Goal: Task Accomplishment & Management: Use online tool/utility

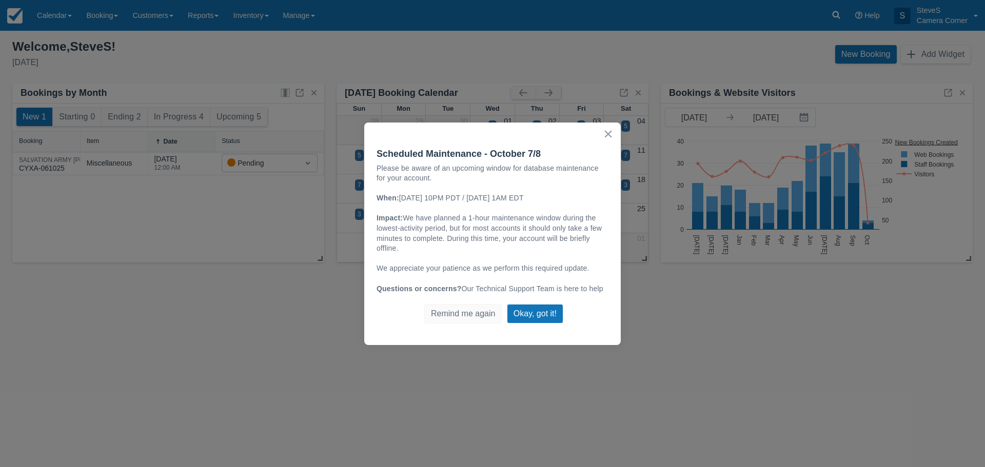
click at [526, 310] on button "Okay, got it!" at bounding box center [535, 313] width 56 height 19
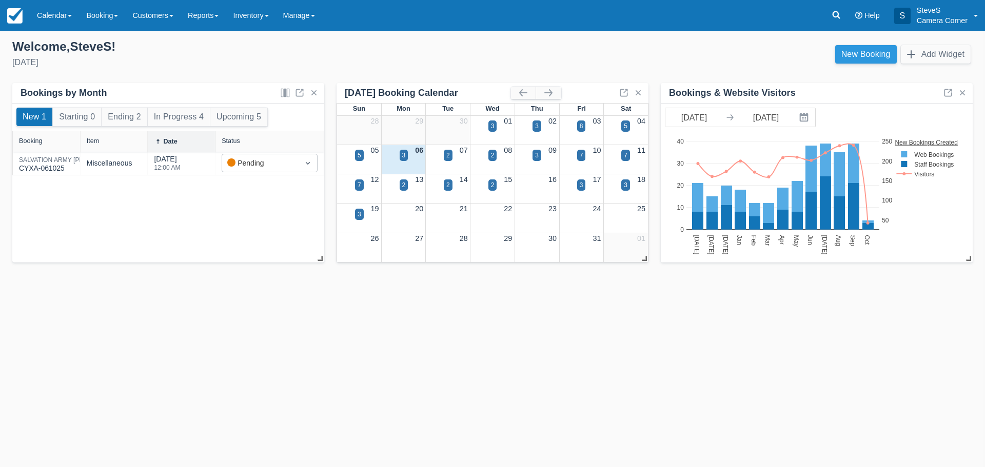
click at [860, 52] on link "New Booking" at bounding box center [866, 54] width 62 height 18
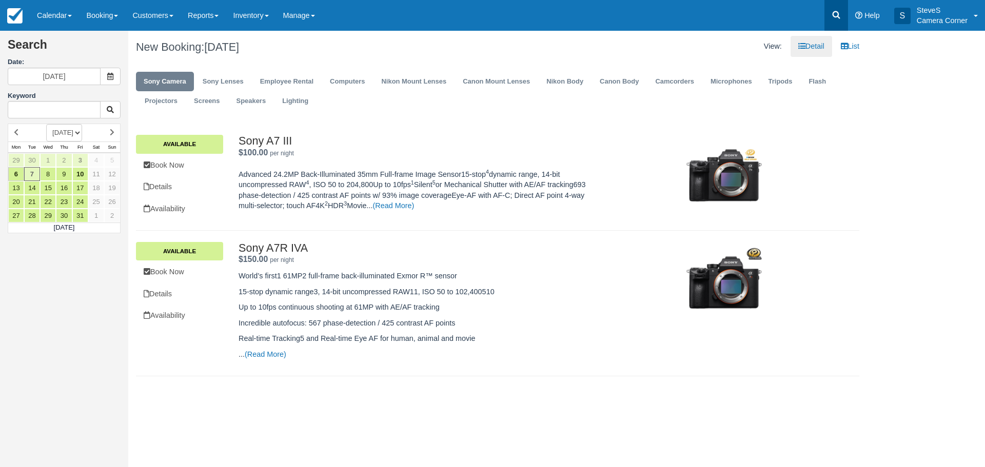
click at [841, 14] on link at bounding box center [836, 15] width 24 height 31
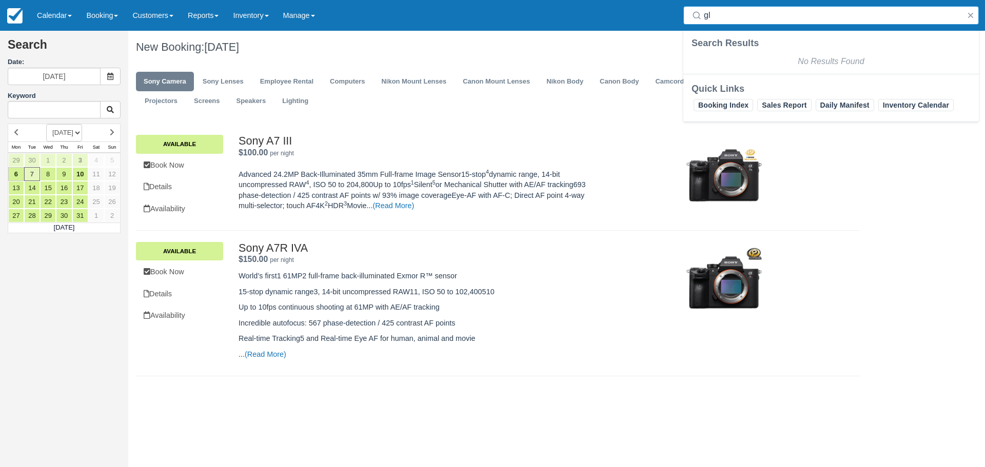
type input "g"
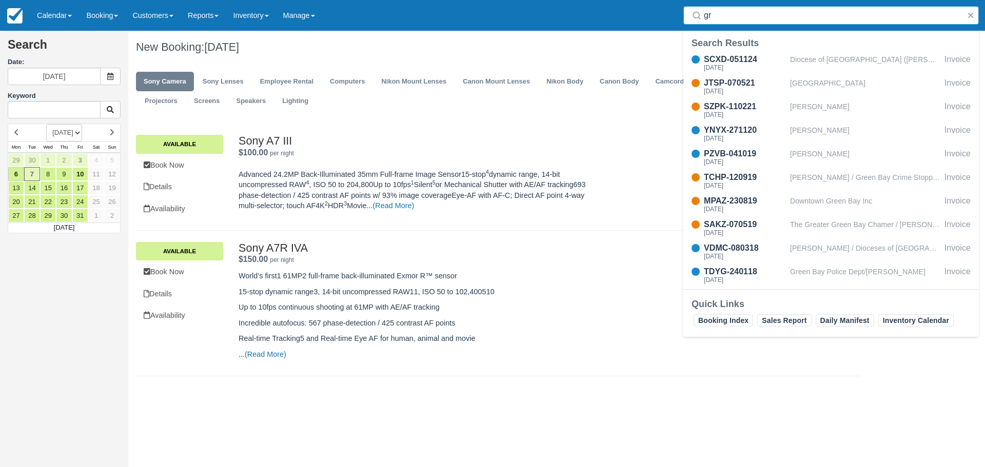
type input "g"
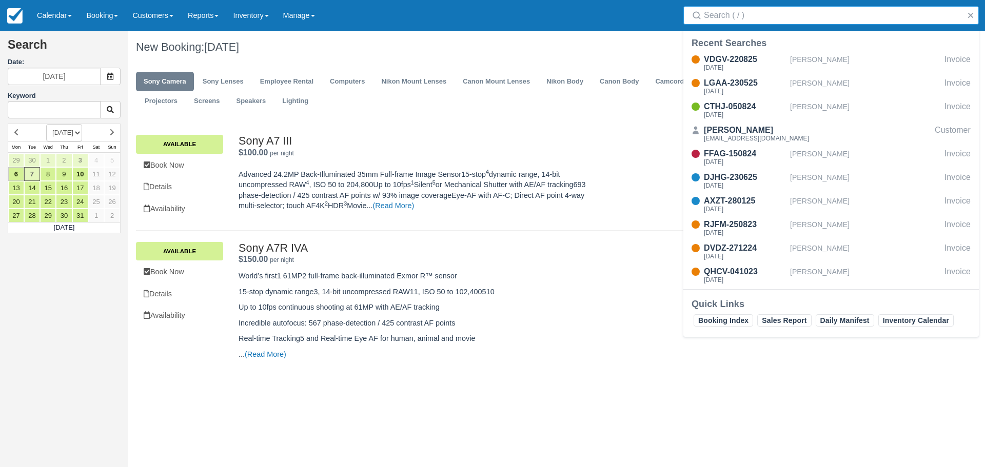
type input "t"
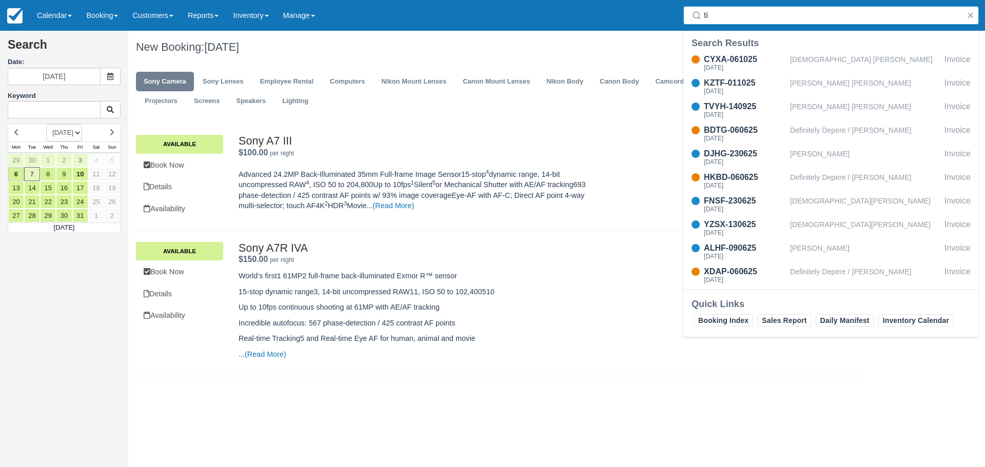
type input "t"
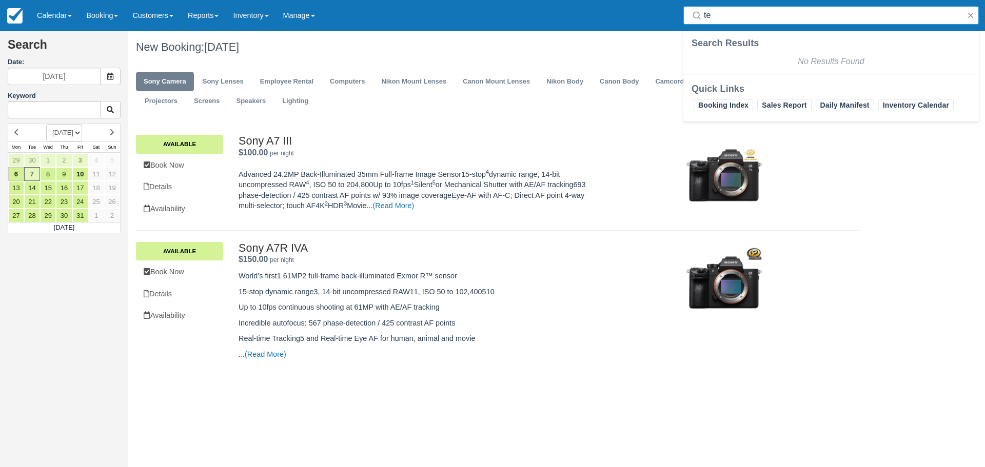
type input "t"
type input "g"
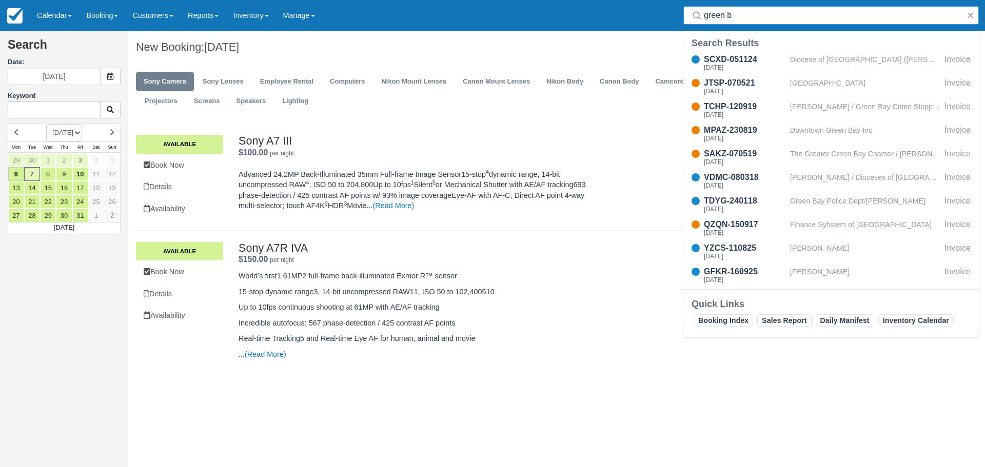
drag, startPoint x: 742, startPoint y: 13, endPoint x: 639, endPoint y: 16, distance: 103.2
click at [639, 15] on div "Menu Calendar Customer Inventory Month Week Day Booking Daily Manifest Daily Li…" at bounding box center [492, 15] width 985 height 31
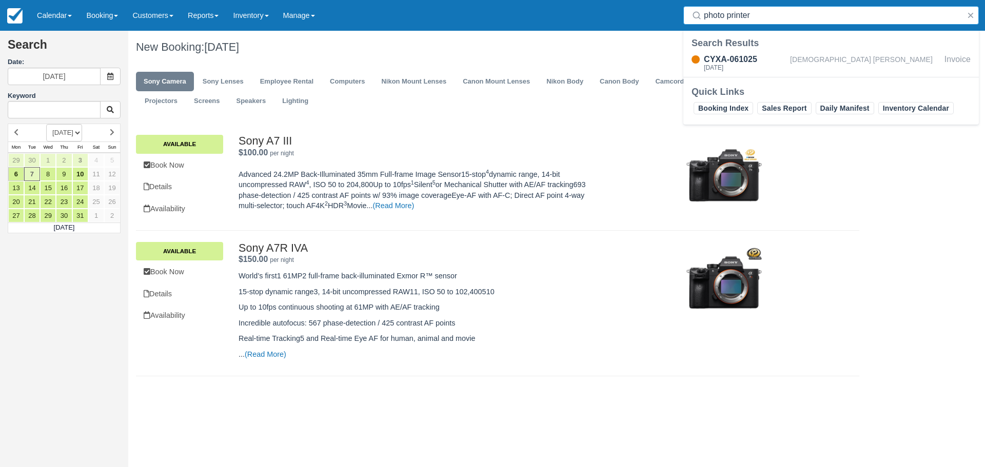
type input "photo printer"
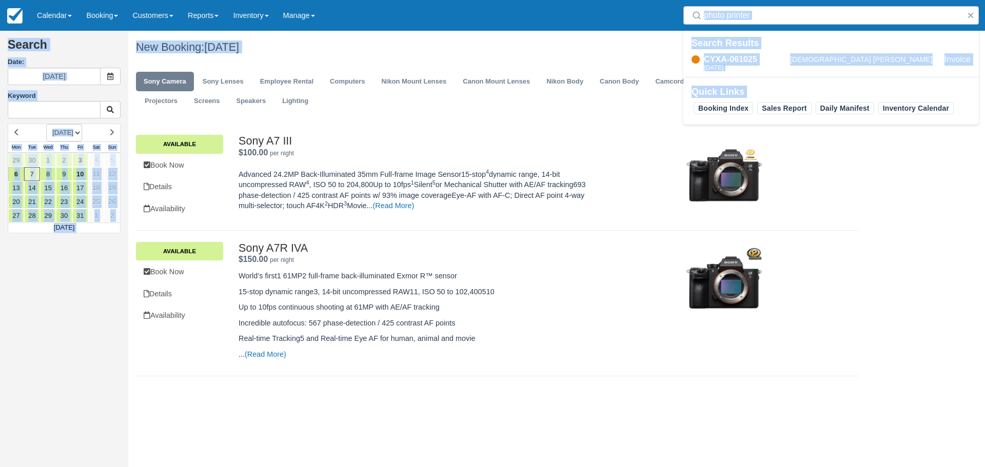
drag, startPoint x: 768, startPoint y: 5, endPoint x: 644, endPoint y: 33, distance: 127.7
click at [644, 33] on body "Menu Calendar Customer Inventory Month Week Day Booking Daily Manifest Daily Li…" at bounding box center [492, 233] width 985 height 467
drag, startPoint x: 635, startPoint y: 37, endPoint x: 629, endPoint y: 41, distance: 7.0
click at [635, 37] on div "View: Detail List" at bounding box center [682, 46] width 369 height 21
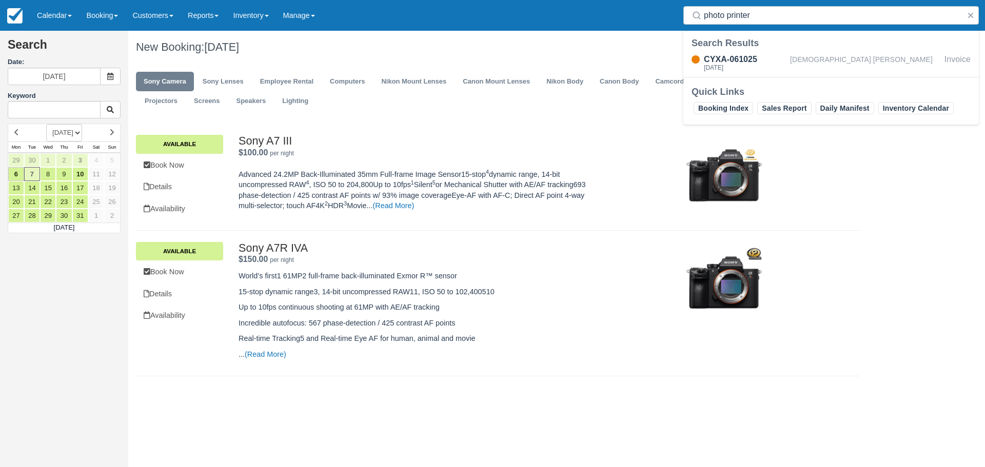
click at [203, 374] on div "Search Date: 10/07/25 Keyword OCTOBER 2025 NOVEMBER 2025 DECEMBER 2025 JANUARY …" at bounding box center [492, 249] width 985 height 437
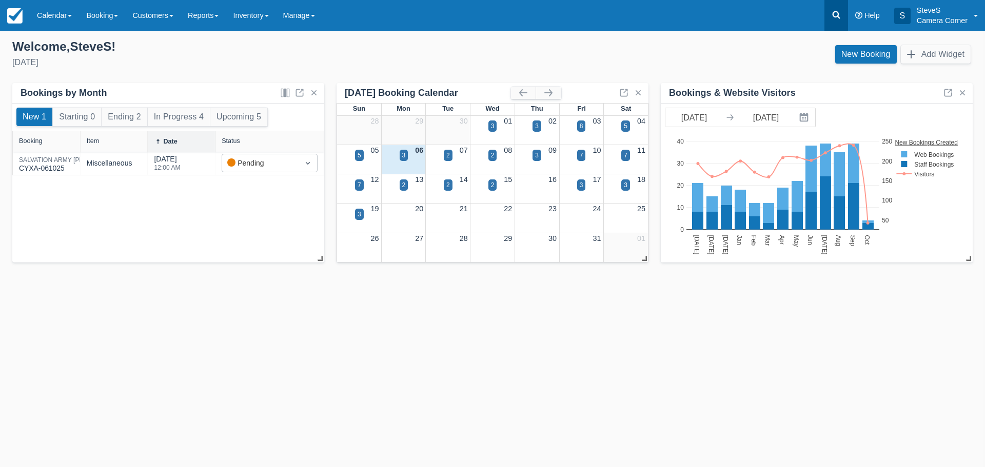
click at [840, 14] on icon at bounding box center [836, 15] width 10 height 10
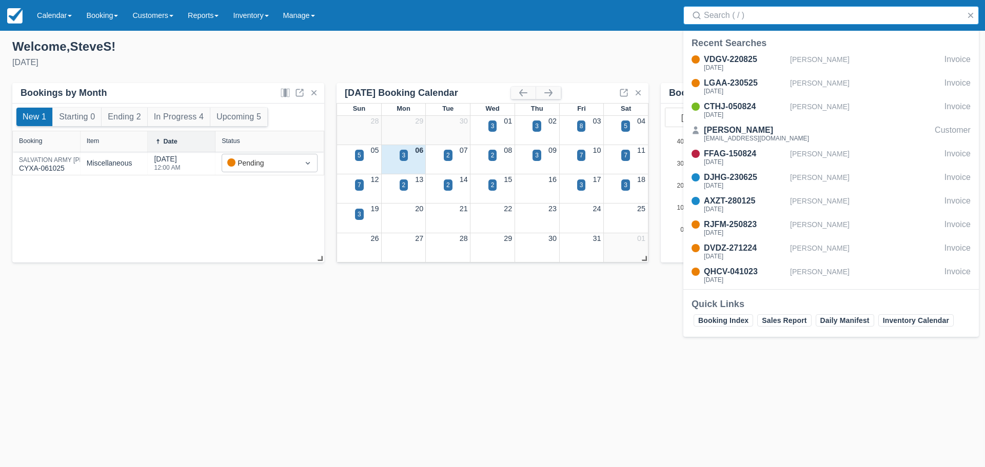
click at [753, 21] on input "Search" at bounding box center [833, 15] width 259 height 18
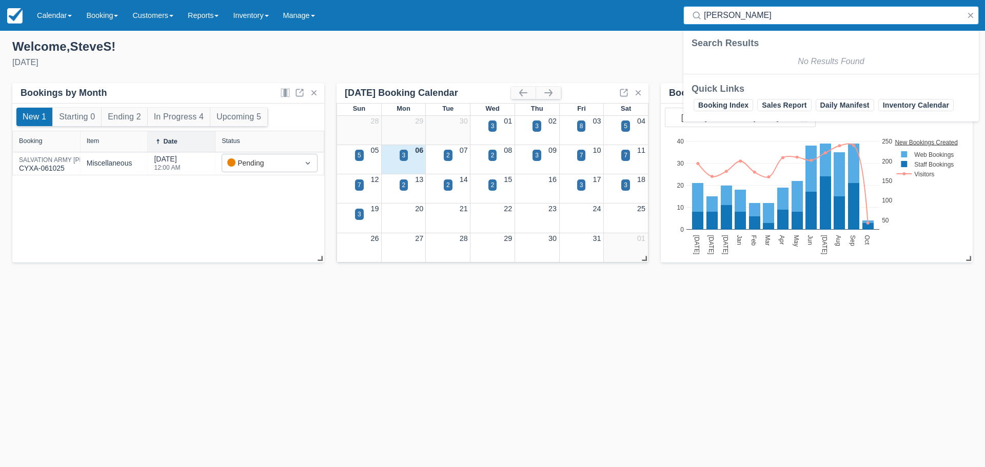
drag, startPoint x: 744, startPoint y: 14, endPoint x: 694, endPoint y: 18, distance: 50.4
click at [694, 18] on div "tilot" at bounding box center [830, 15] width 295 height 18
type input "g"
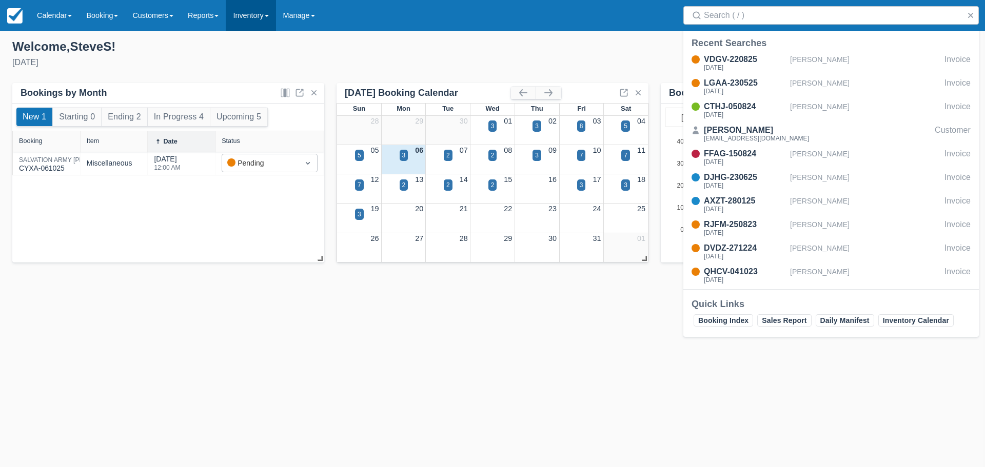
click at [259, 14] on link "Inventory" at bounding box center [251, 15] width 50 height 31
click at [16, 13] on img at bounding box center [14, 15] width 15 height 15
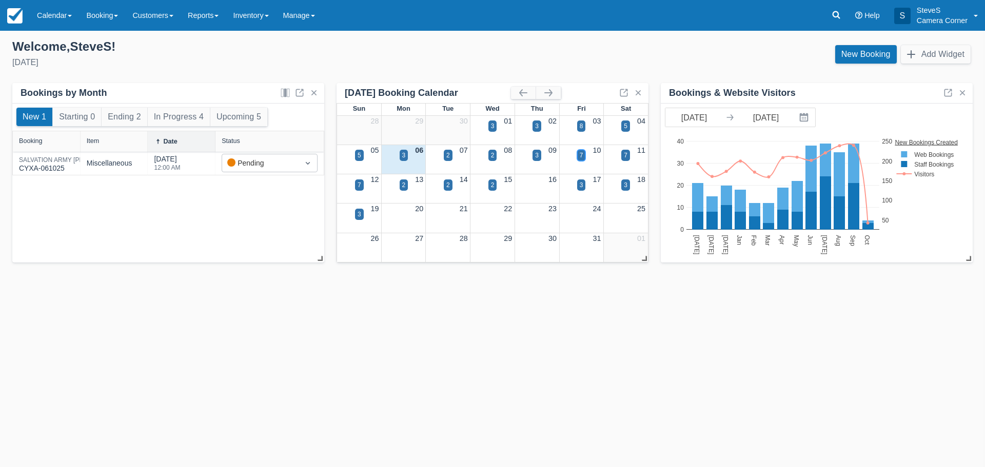
click at [583, 154] on div "7" at bounding box center [582, 155] width 4 height 9
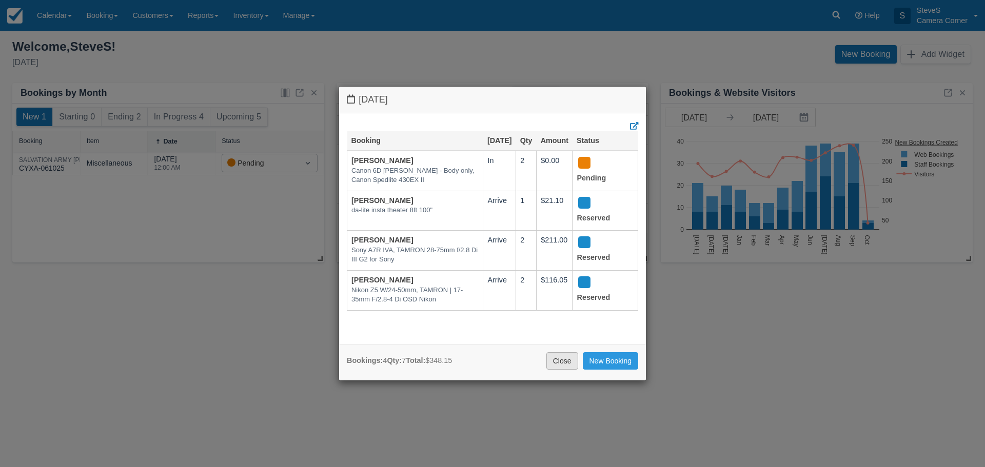
click at [562, 358] on link "Close" at bounding box center [562, 360] width 32 height 17
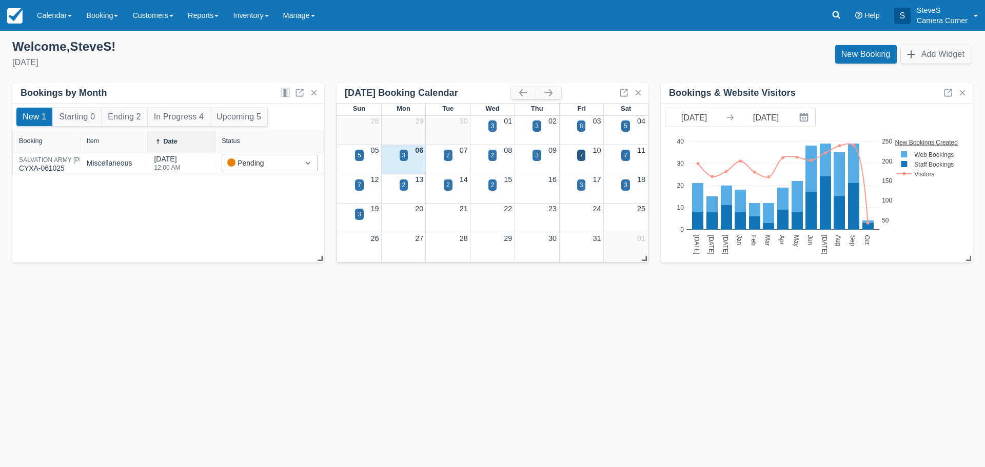
drag, startPoint x: 610, startPoint y: 366, endPoint x: 498, endPoint y: 348, distance: 113.8
click at [602, 366] on div "Templates help to speed up your product set-up, so you can start taking booking…" at bounding box center [492, 249] width 985 height 437
click at [15, 11] on img at bounding box center [14, 15] width 15 height 15
click at [102, 14] on link "Booking" at bounding box center [102, 15] width 46 height 31
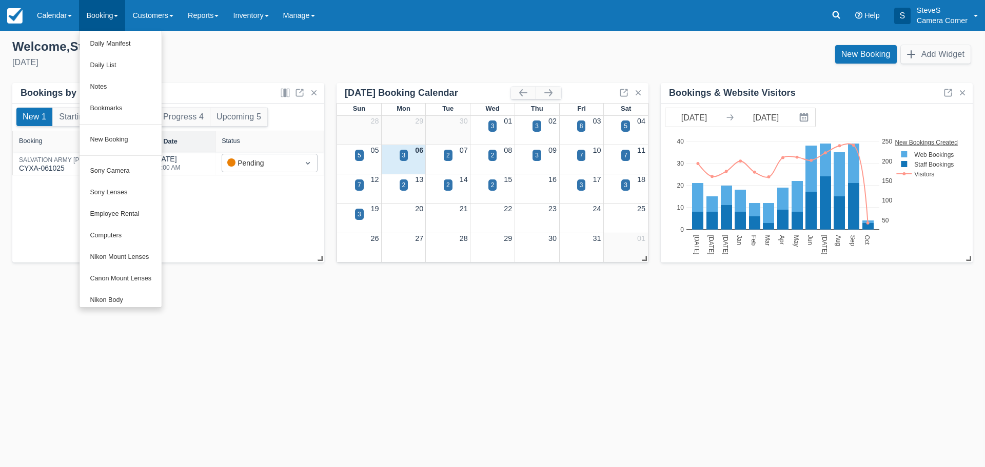
click at [208, 49] on div "Welcome , [PERSON_NAME] !" at bounding box center [248, 46] width 472 height 15
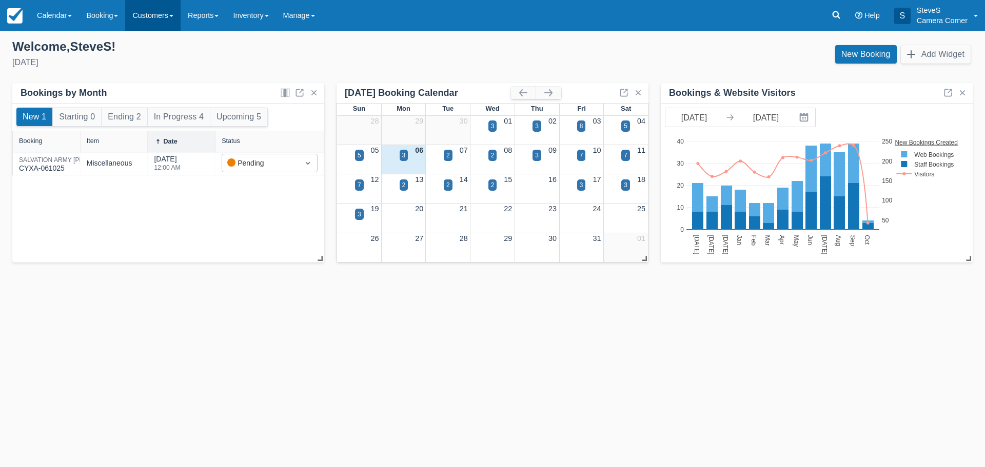
click at [180, 14] on link "Customers" at bounding box center [152, 15] width 55 height 31
click at [206, 8] on link "Reports" at bounding box center [203, 15] width 45 height 31
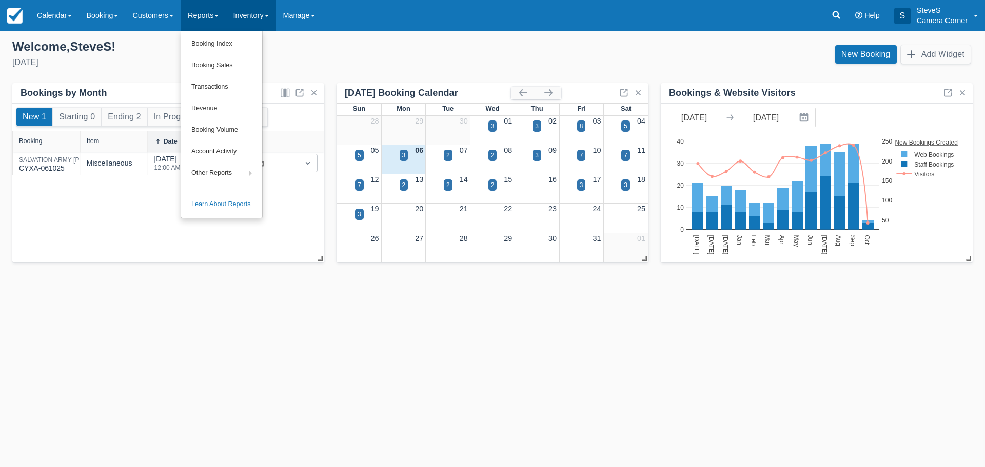
drag, startPoint x: 262, startPoint y: 13, endPoint x: 277, endPoint y: 10, distance: 15.1
click at [264, 13] on link "Inventory" at bounding box center [251, 15] width 50 height 31
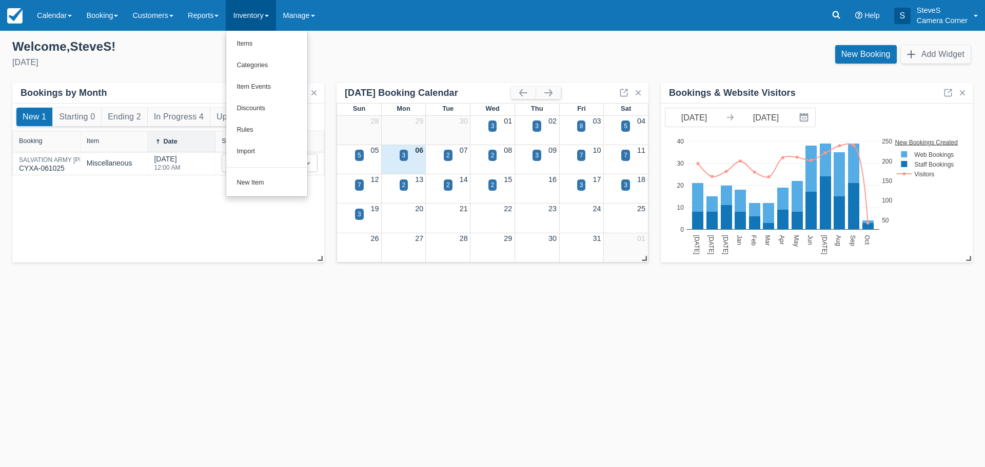
click at [164, 65] on div "[DATE]" at bounding box center [248, 62] width 472 height 12
